Goal: Book appointment/travel/reservation

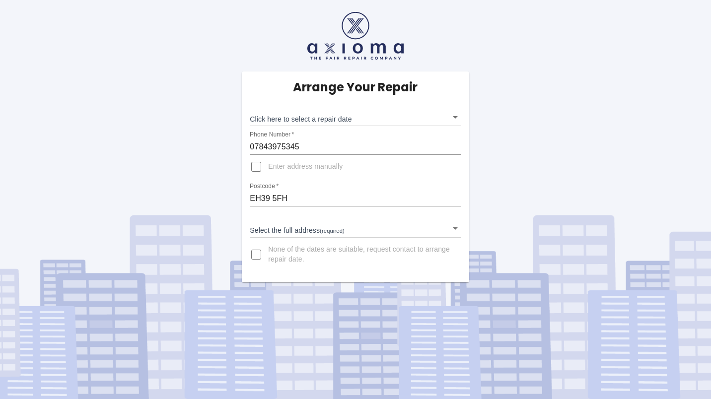
click at [339, 124] on body "Arrange Your Repair Click here to select a repair date ​ Phone Number   * 07843…" at bounding box center [355, 199] width 711 height 399
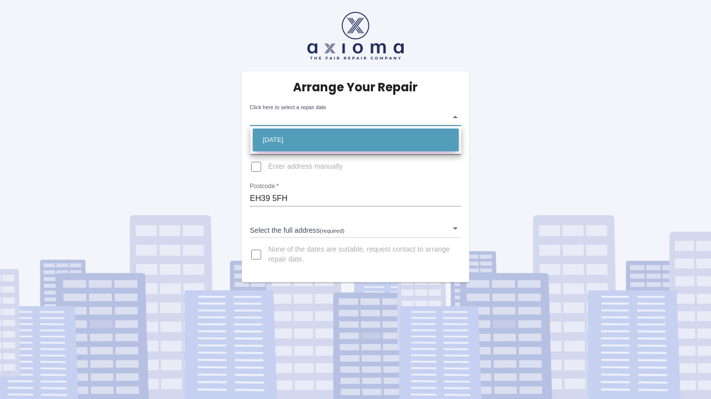
click at [340, 142] on li "[DATE]" at bounding box center [356, 140] width 206 height 23
type input "[DATE]T00:00:00.000Z"
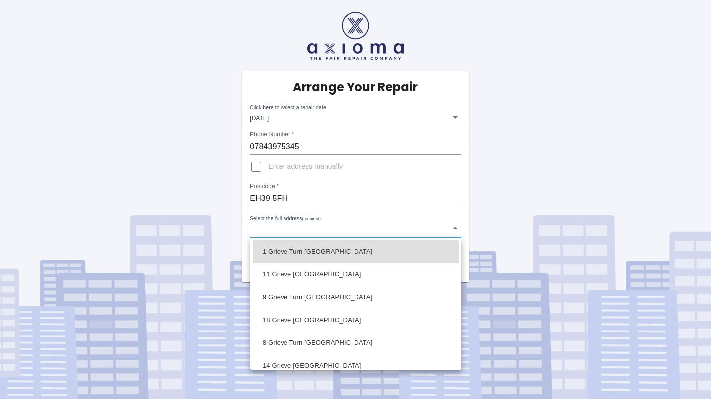
click at [300, 227] on body "Arrange Your Repair Click here to select a repair date [DATE] [DATE]T00:00:00.0…" at bounding box center [355, 199] width 711 height 399
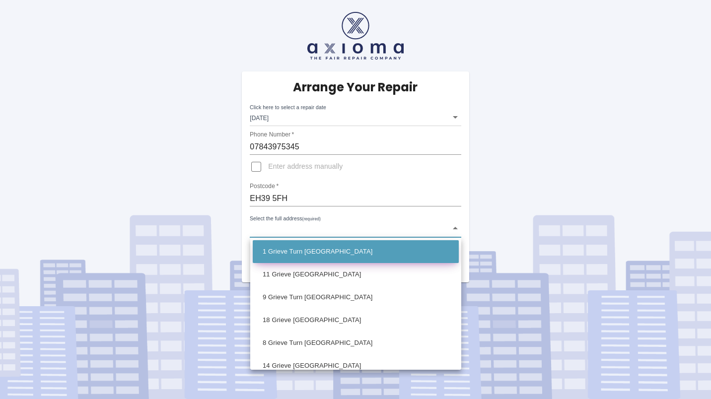
click at [304, 247] on li "1 Grieve Turn [GEOGRAPHIC_DATA]" at bounding box center [356, 251] width 206 height 23
type input "1 Grieve Turn [GEOGRAPHIC_DATA]"
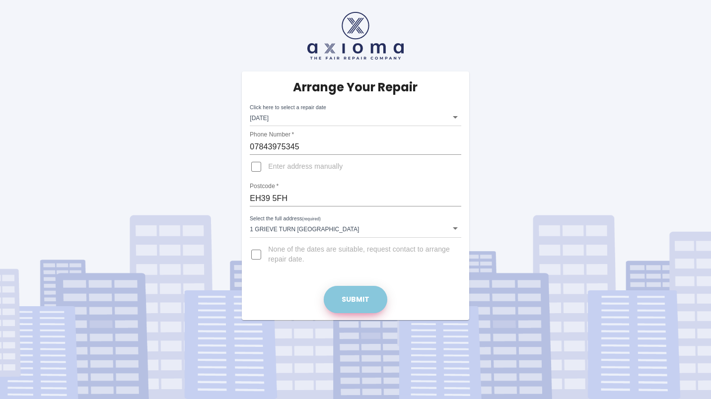
click at [356, 293] on button "Submit" at bounding box center [356, 299] width 64 height 27
